Goal: Transaction & Acquisition: Purchase product/service

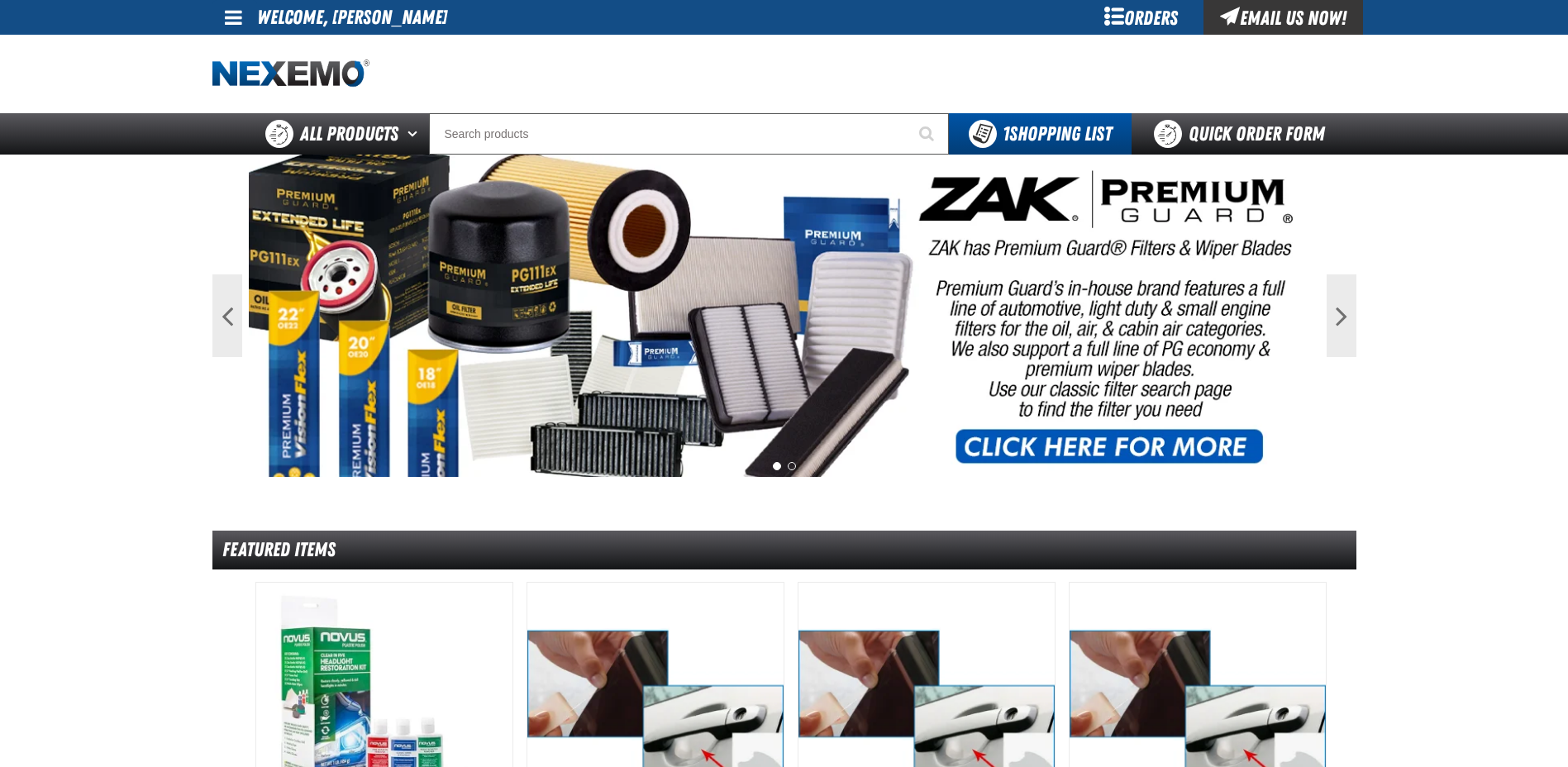
click at [1143, 23] on div "Orders" at bounding box center [1140, 17] width 124 height 35
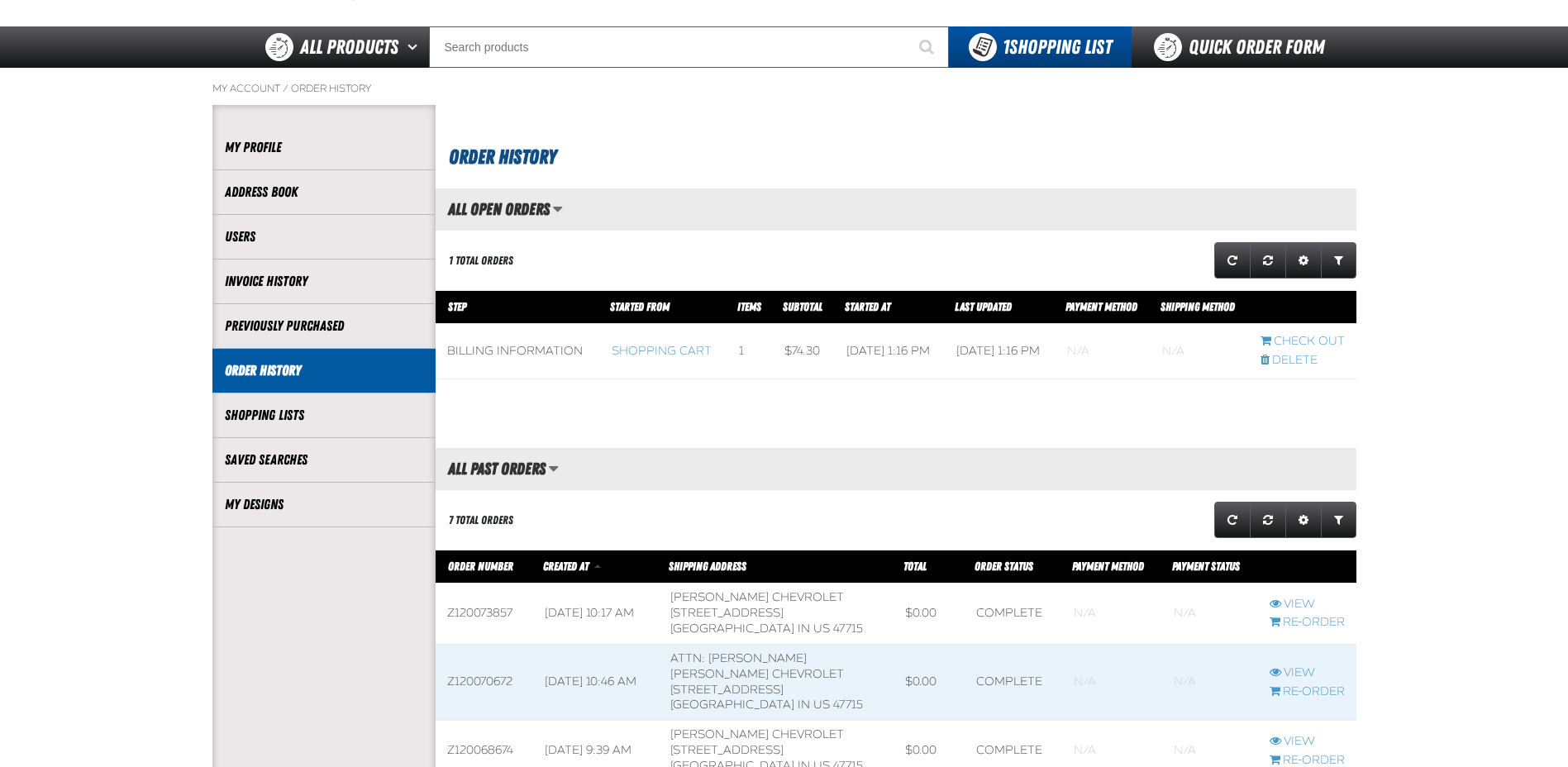
scroll to position [83, 0]
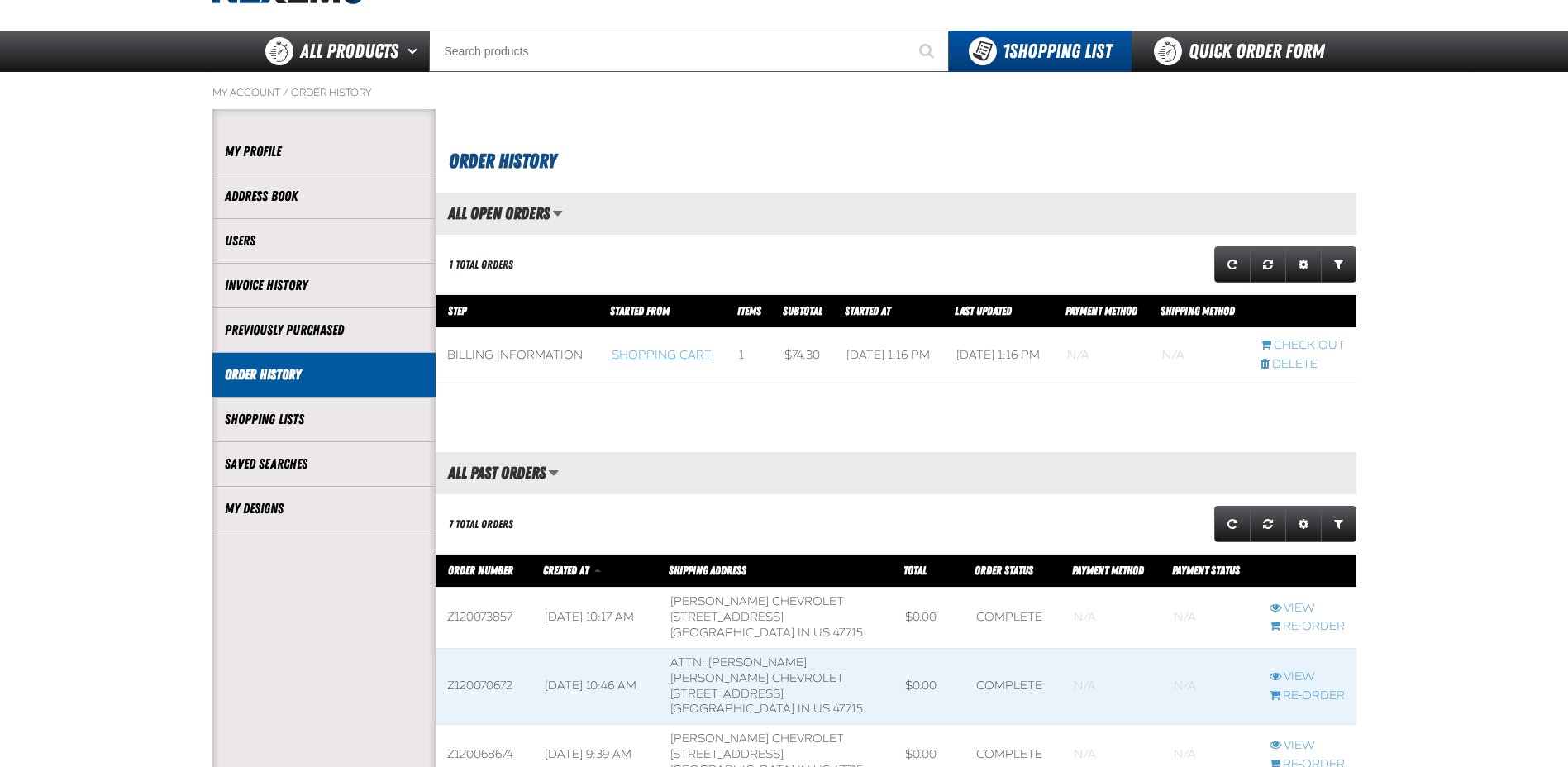
click at [624, 362] on link "Shopping Cart" at bounding box center [662, 354] width 100 height 14
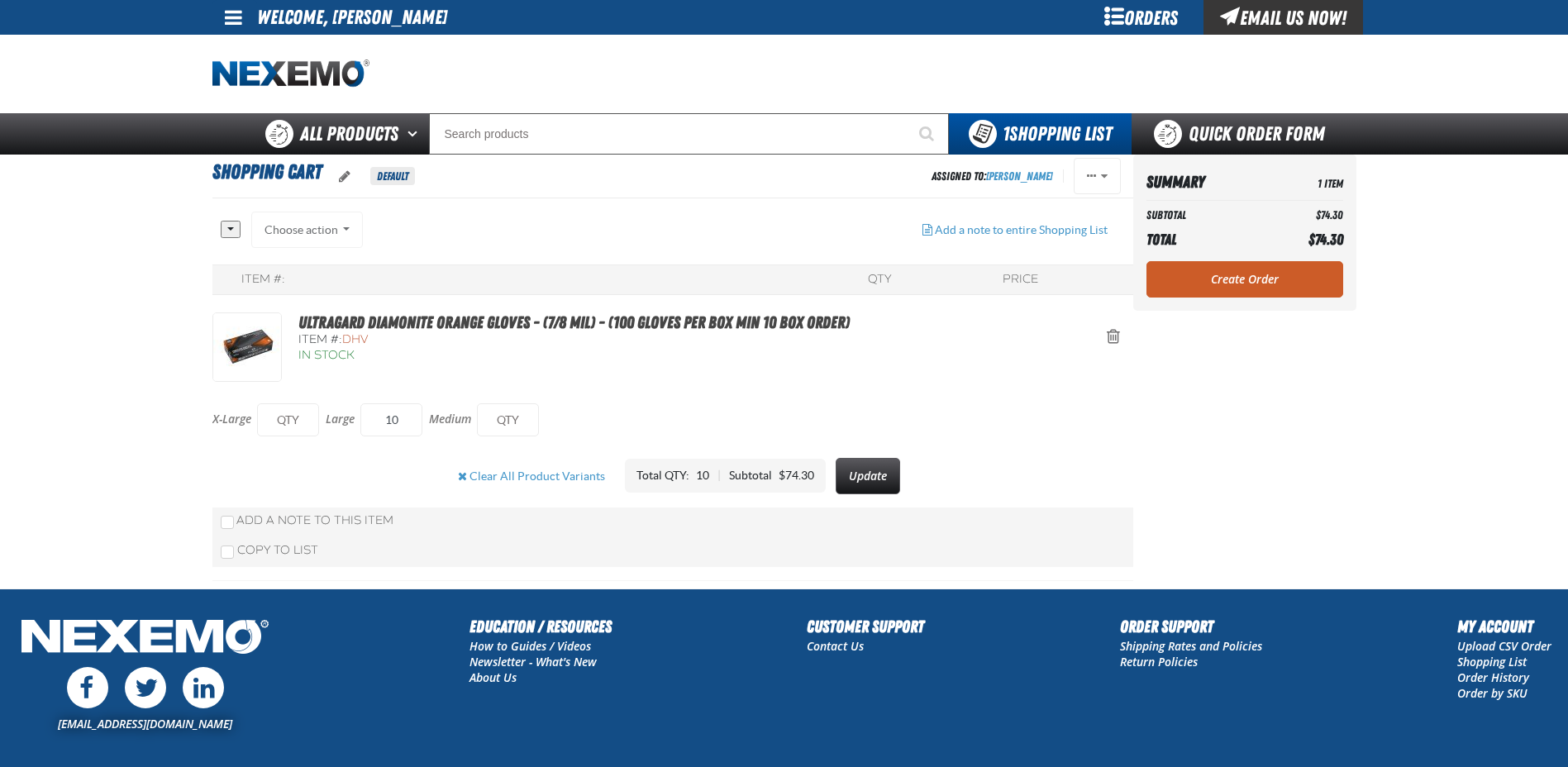
click at [787, 381] on div "Ultragard Diamonite Orange Gloves - (7/8 mil) - (100 gloves per box MIN 10 box …" at bounding box center [672, 347] width 921 height 69
click at [1340, 431] on aside "Summary 1 Item Subtotal $74.30 Total $74.30 Loading... Create Order" at bounding box center [1244, 372] width 223 height 434
click at [1264, 272] on link "Create Order" at bounding box center [1245, 279] width 197 height 36
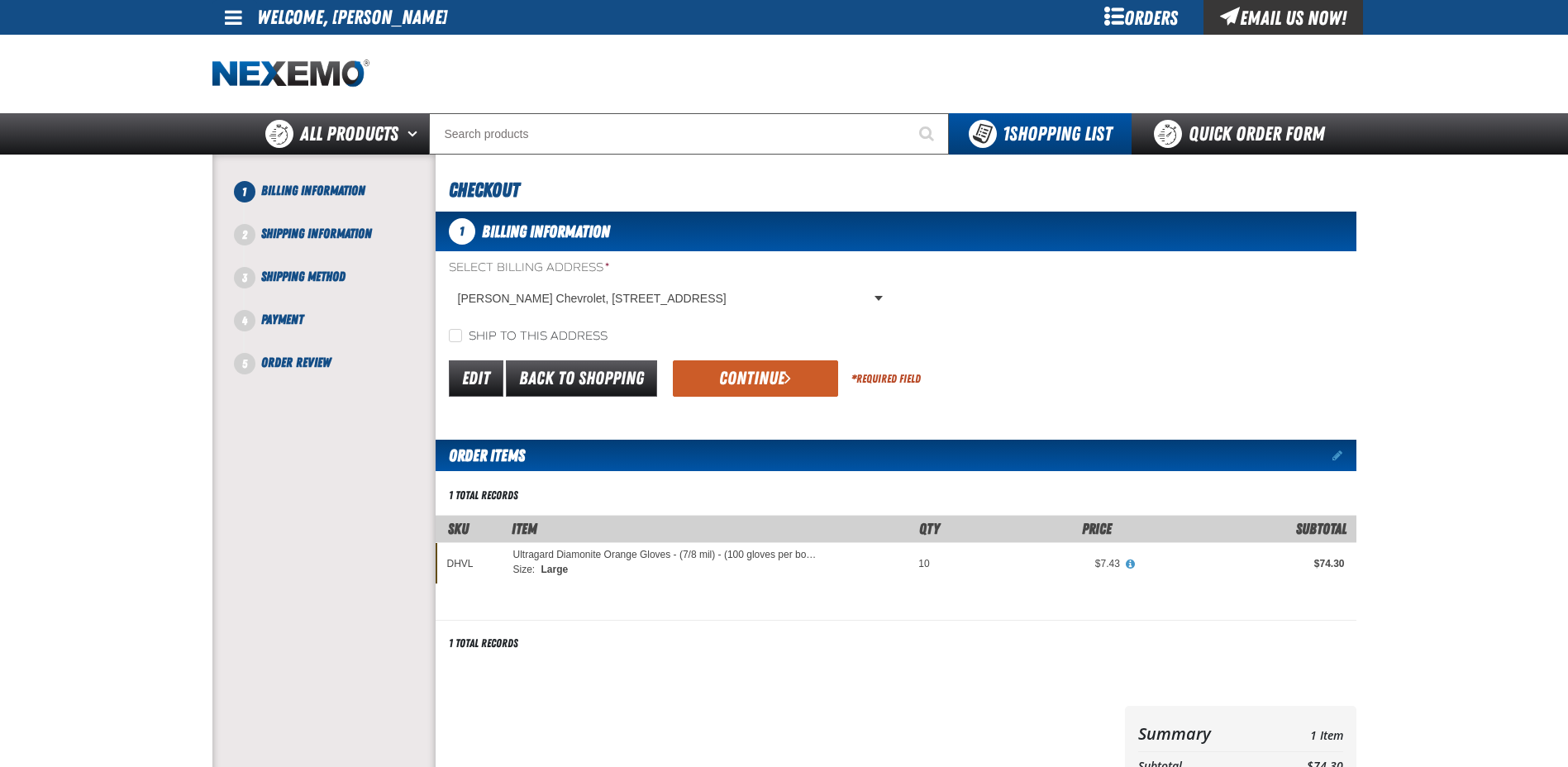
click at [480, 330] on label "Ship to this address" at bounding box center [528, 337] width 159 height 16
click at [462, 330] on input "Ship to this address" at bounding box center [455, 336] width 13 height 13
checkbox input "true"
click at [751, 381] on button "Continue" at bounding box center [755, 378] width 165 height 36
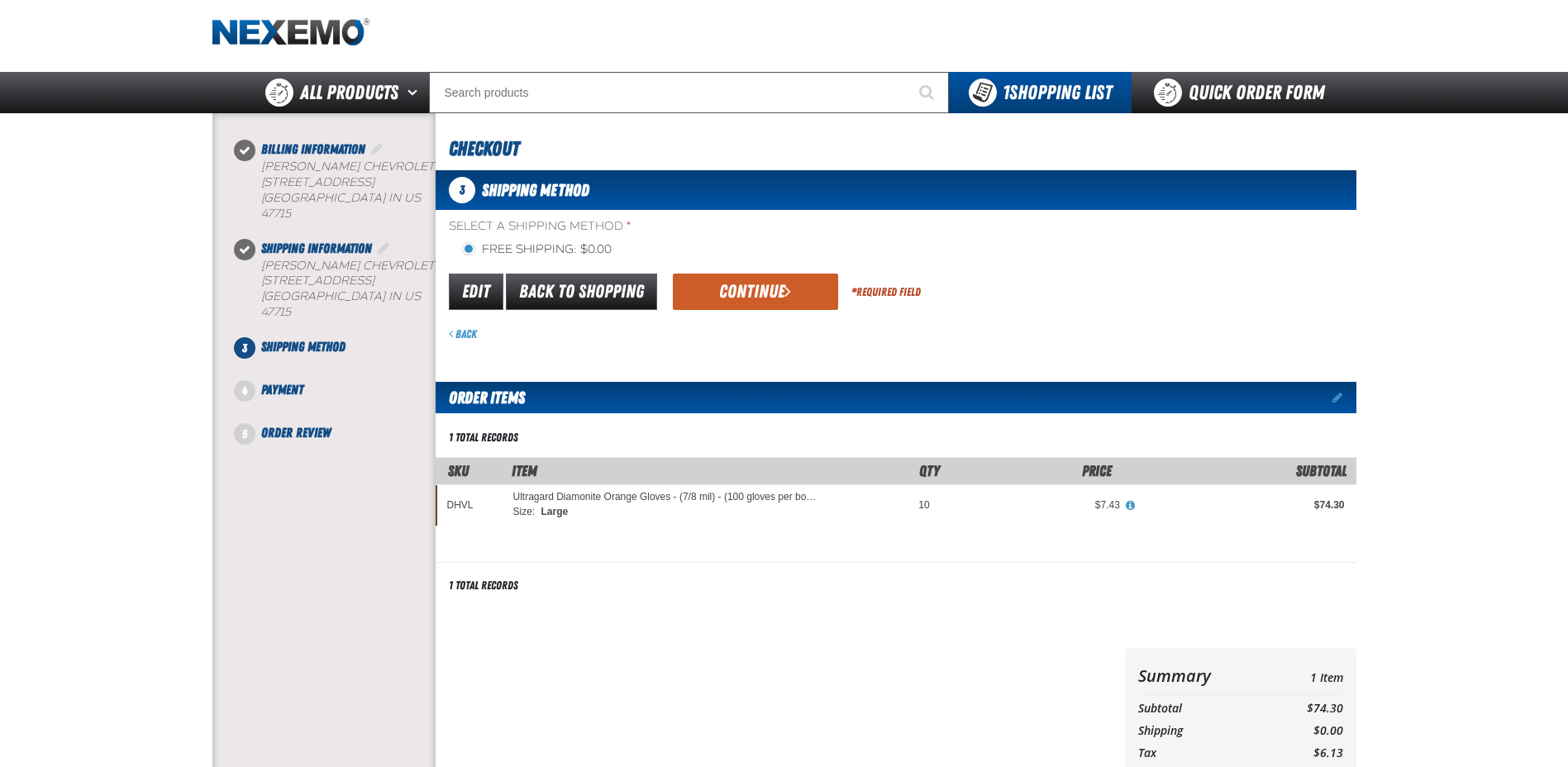
scroll to position [83, 0]
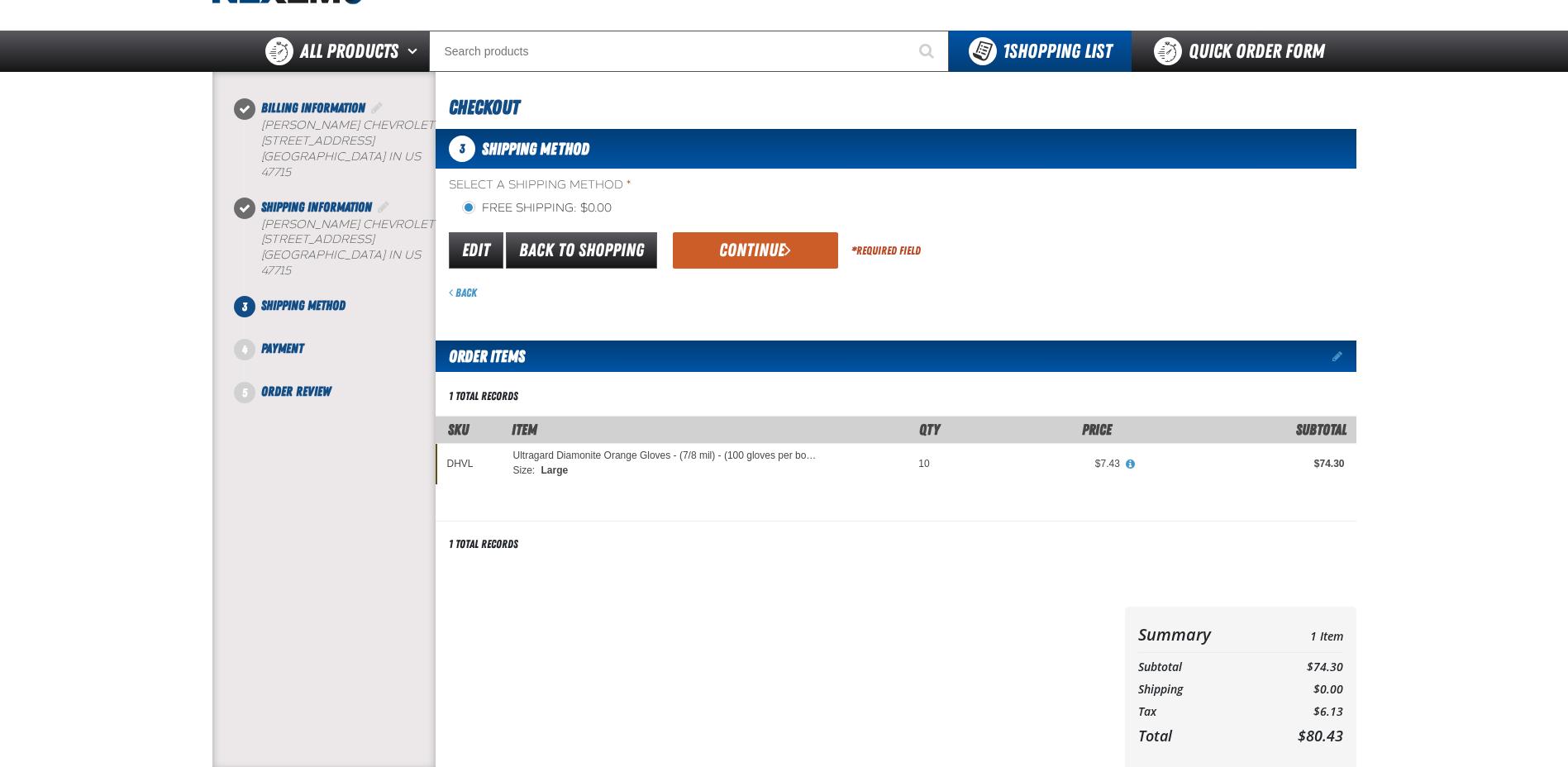
click at [1038, 248] on div "Edit Back to Shopping Continue * Required Field" at bounding box center [896, 251] width 921 height 42
click at [1102, 355] on div "Order Items Edit items" at bounding box center [896, 356] width 921 height 31
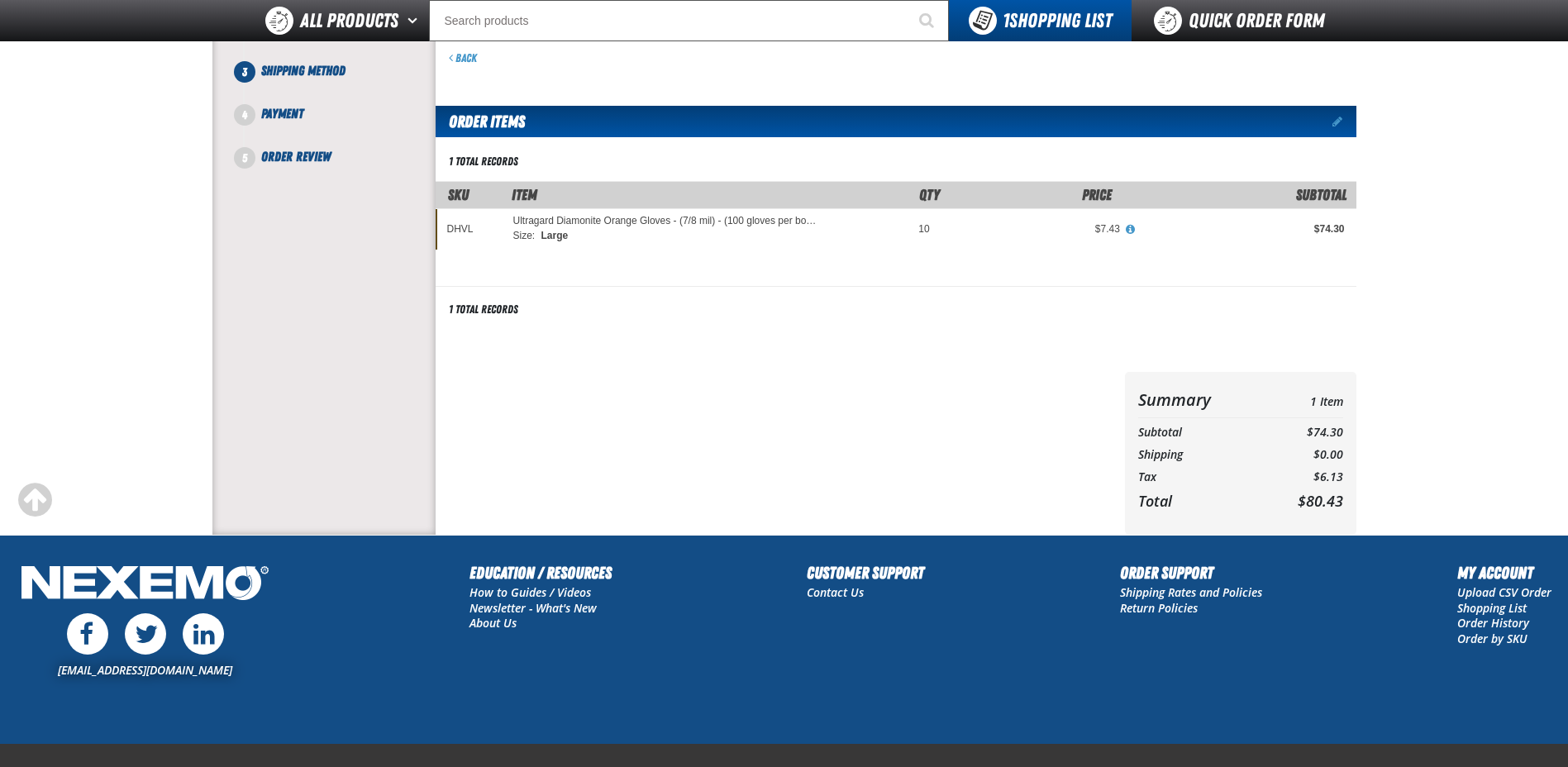
scroll to position [331, 0]
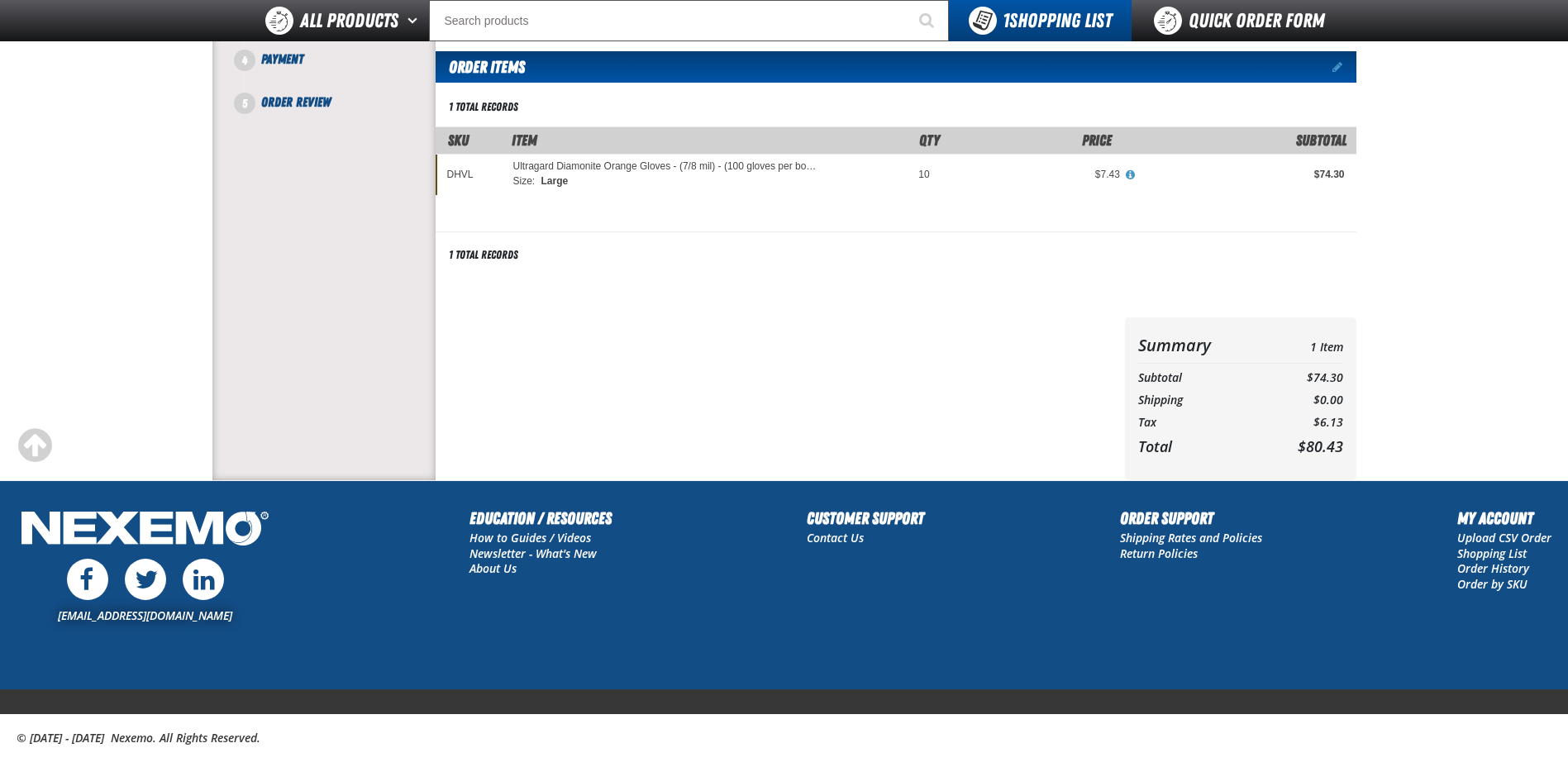
click at [965, 261] on div at bounding box center [1153, 255] width 406 height 23
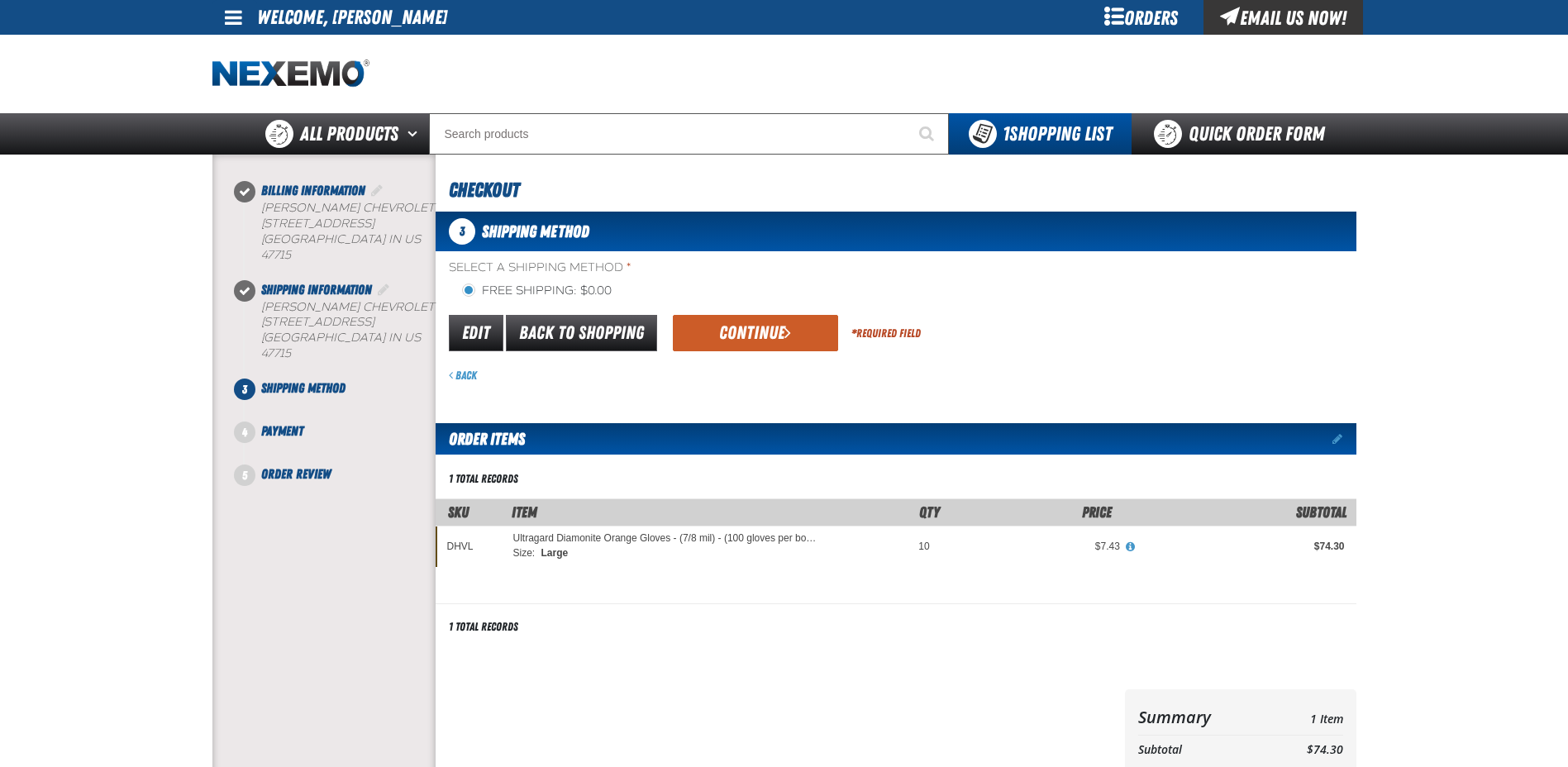
click at [971, 265] on span "Select a Shipping Method *" at bounding box center [902, 268] width 907 height 16
click at [1037, 343] on div "Edit Back to Shopping Continue * Required Field" at bounding box center [896, 333] width 921 height 42
click at [627, 227] on div "3 Shipping Method" at bounding box center [896, 231] width 921 height 40
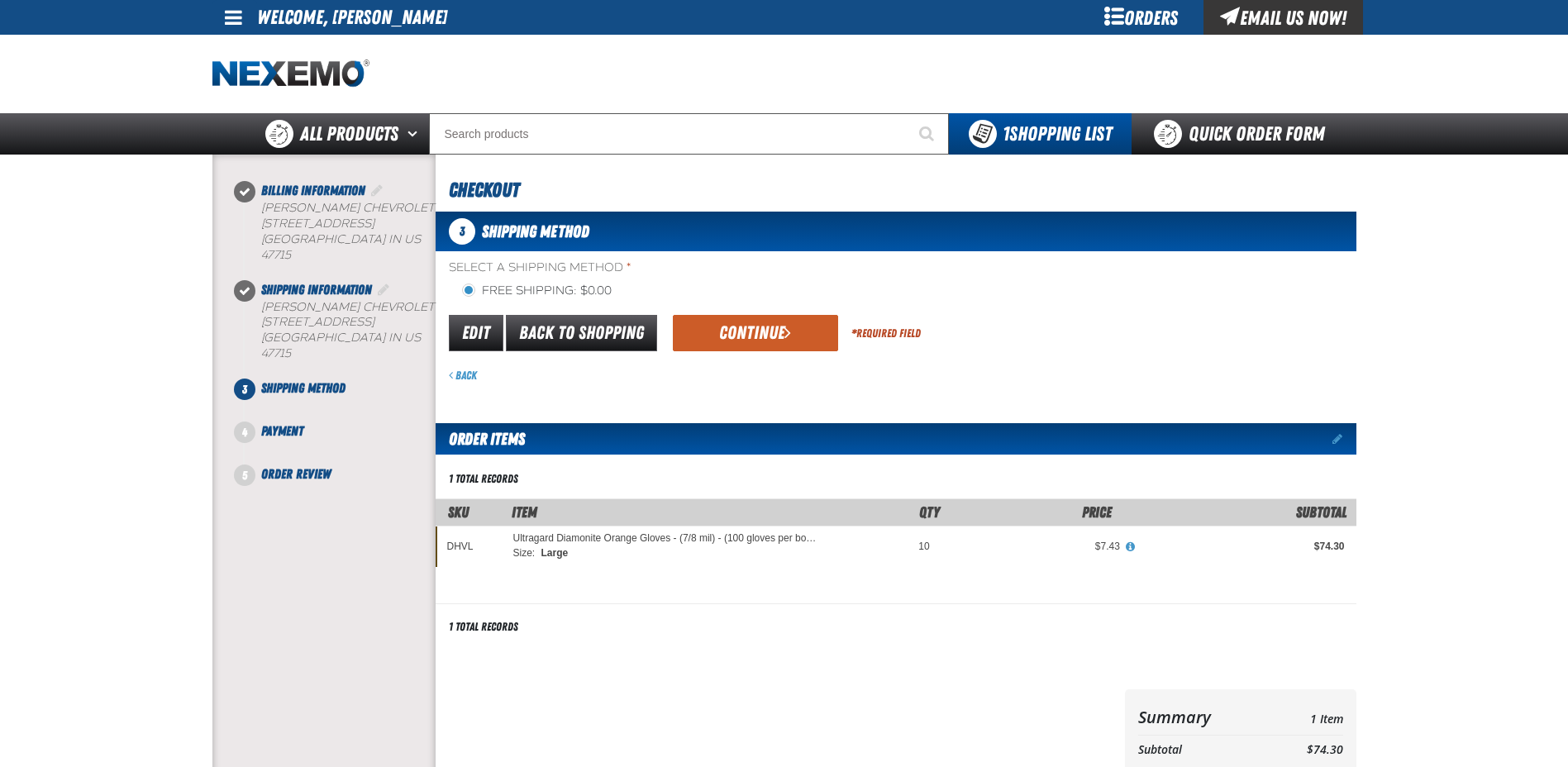
click at [1295, 269] on span "Select a Shipping Method *" at bounding box center [902, 268] width 907 height 16
click at [1166, 311] on div "Select a Shipping Method * Free Shipping: $0.00 flat_rate_2 primary Edit Back t…" at bounding box center [896, 321] width 921 height 124
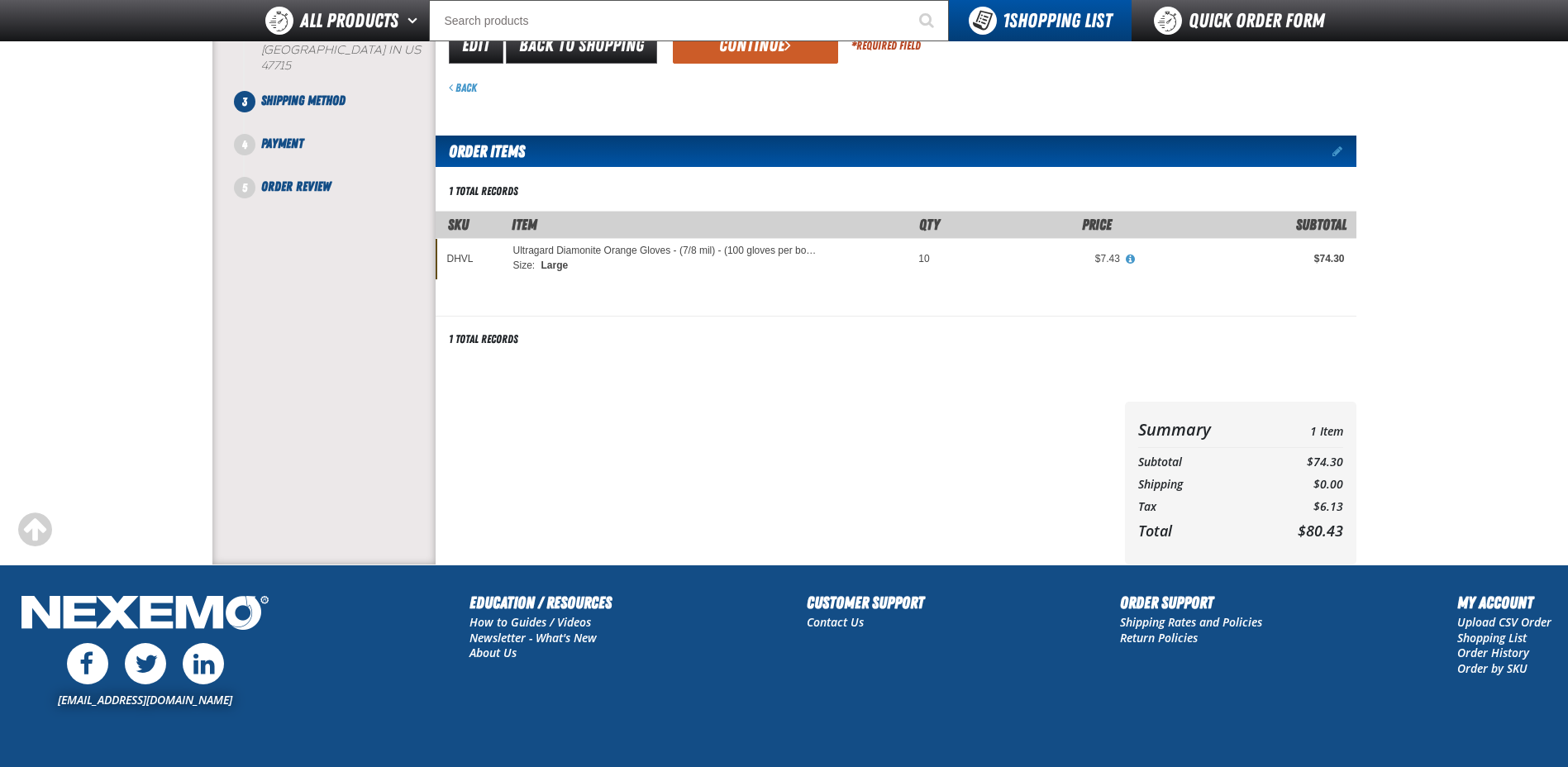
scroll to position [248, 0]
